Goal: Task Accomplishment & Management: Manage account settings

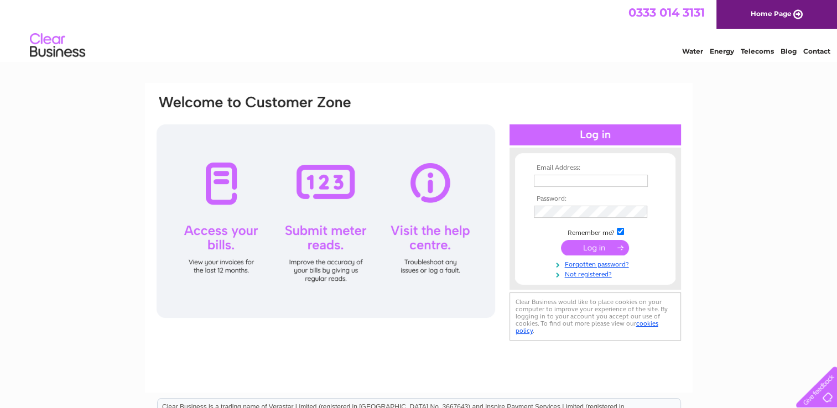
type input "[EMAIL_ADDRESS][DOMAIN_NAME]"
click at [593, 245] on input "submit" at bounding box center [595, 247] width 68 height 15
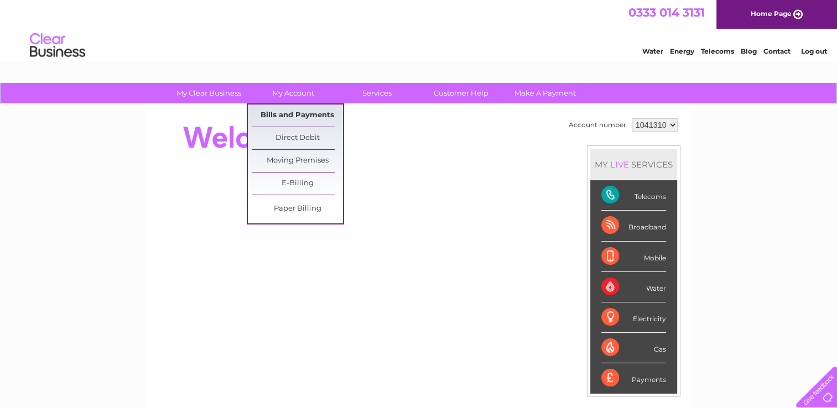
click at [292, 111] on link "Bills and Payments" at bounding box center [297, 116] width 91 height 22
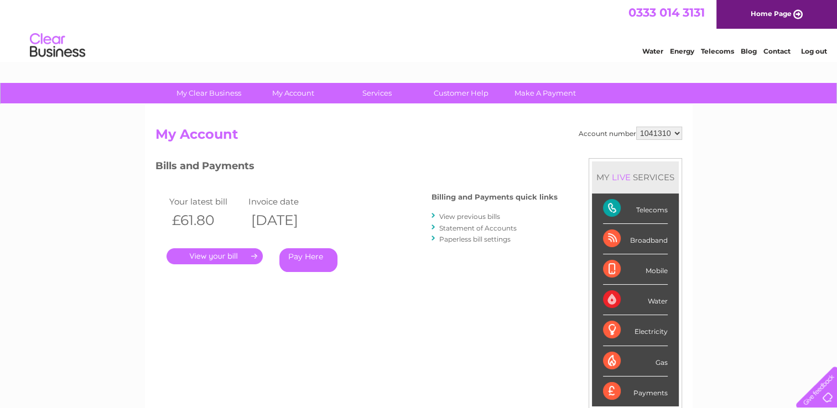
click at [225, 255] on link "." at bounding box center [215, 256] width 96 height 16
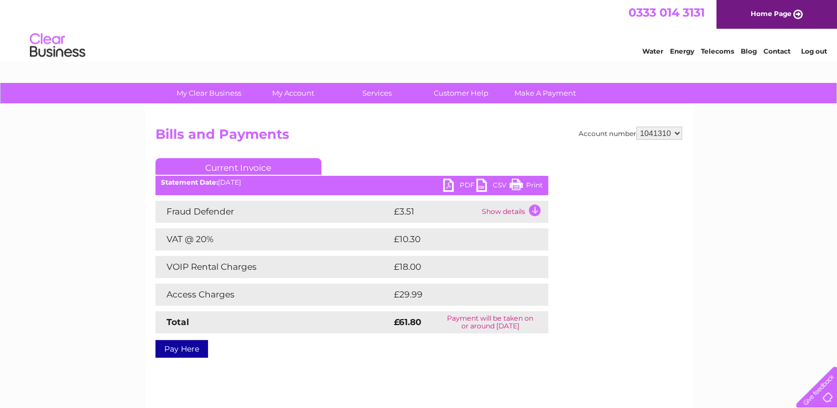
click at [513, 185] on link "Print" at bounding box center [526, 187] width 33 height 16
